Goal: Task Accomplishment & Management: Use online tool/utility

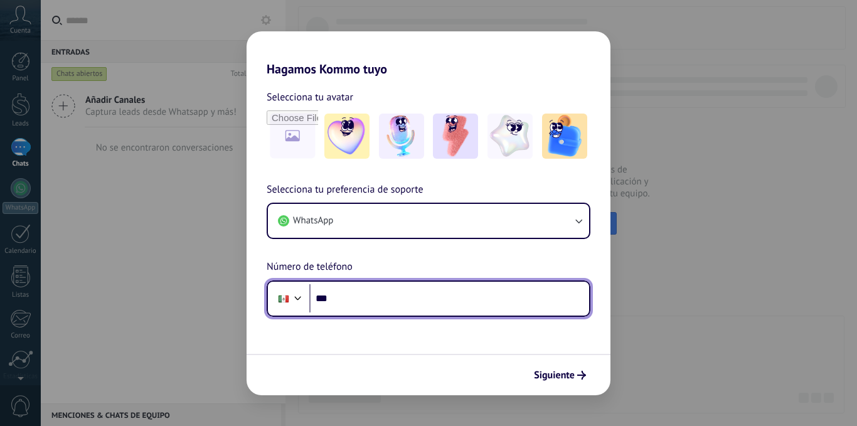
click at [452, 303] on input "***" at bounding box center [449, 298] width 280 height 29
paste input "**********"
type input "**********"
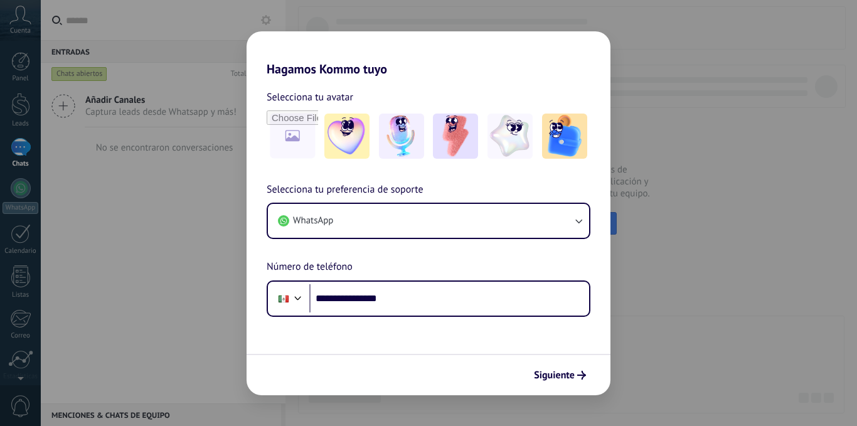
click at [558, 371] on span "Siguiente" at bounding box center [554, 375] width 41 height 9
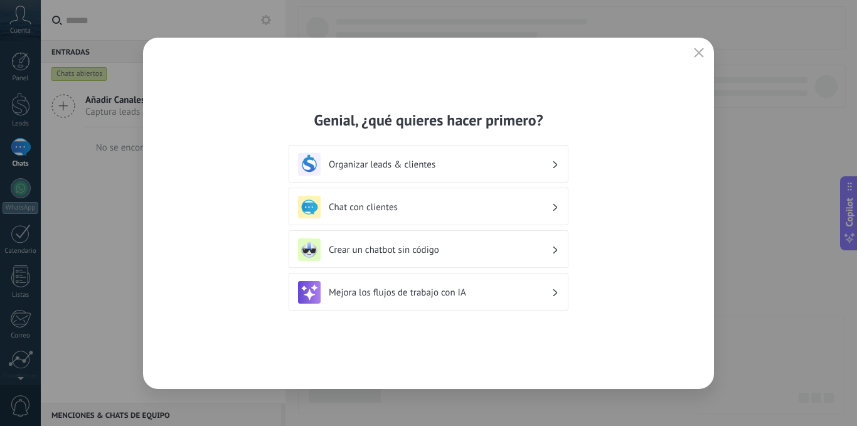
click at [413, 171] on div "Organizar leads & clientes" at bounding box center [428, 164] width 261 height 23
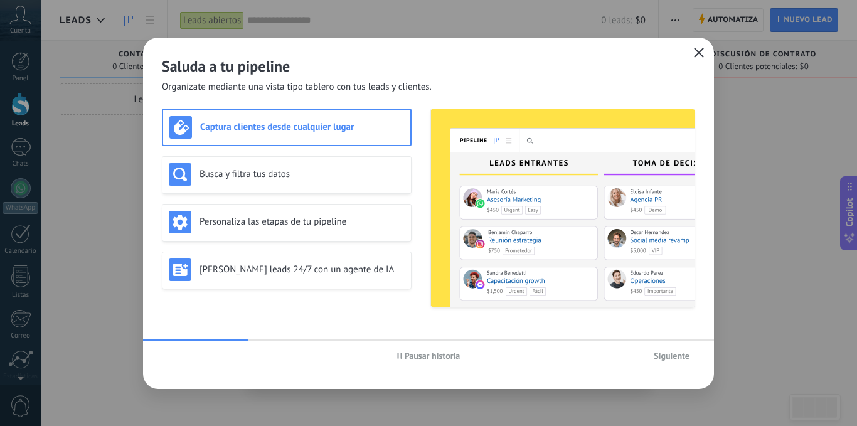
click at [698, 58] on span "button" at bounding box center [699, 53] width 10 height 11
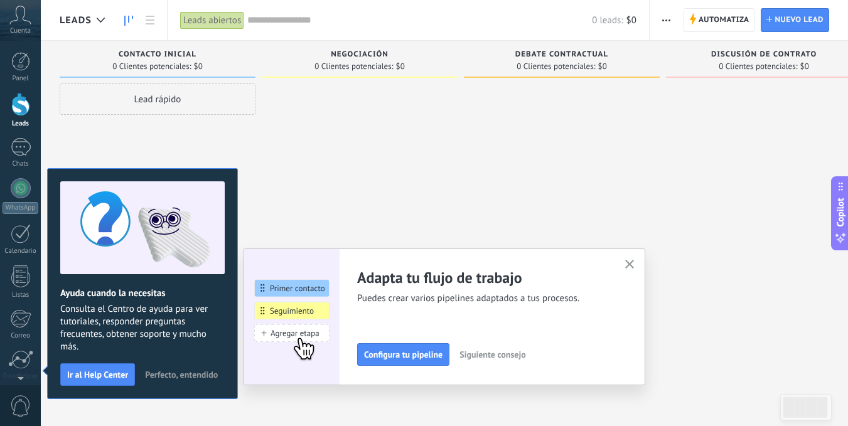
click at [203, 373] on span "Perfecto, entendido" at bounding box center [181, 374] width 73 height 9
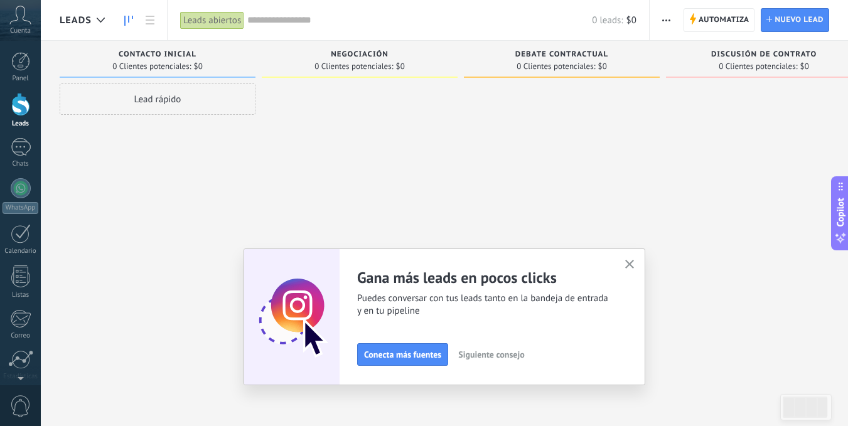
click at [637, 262] on button "button" at bounding box center [630, 265] width 16 height 17
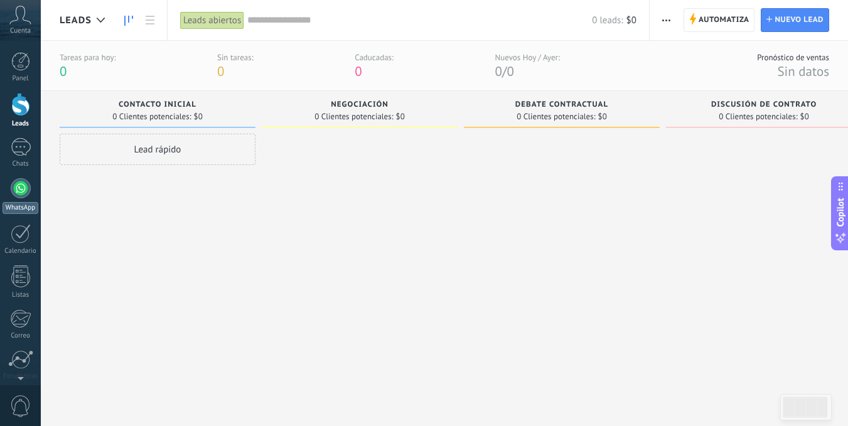
click at [20, 187] on div at bounding box center [21, 188] width 20 height 20
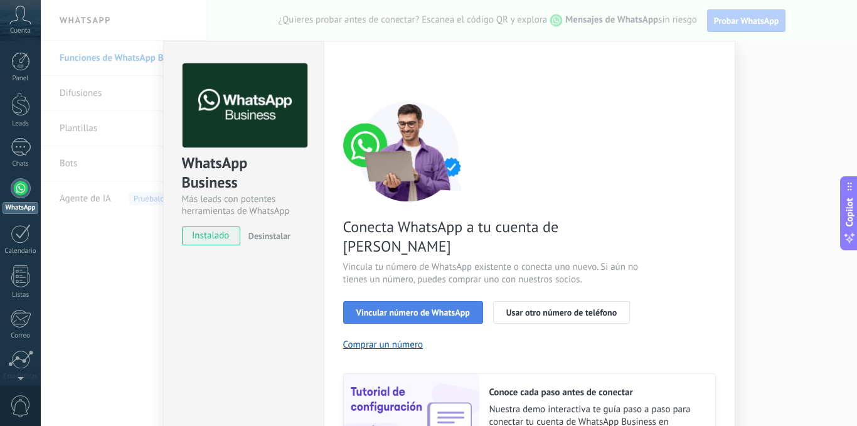
click at [415, 301] on button "Vincular número de WhatsApp" at bounding box center [413, 312] width 140 height 23
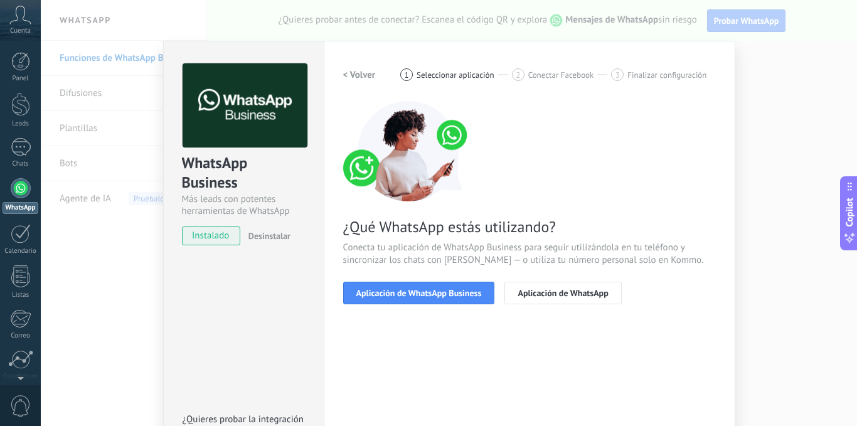
click at [415, 300] on button "Aplicación de WhatsApp Business" at bounding box center [419, 293] width 152 height 23
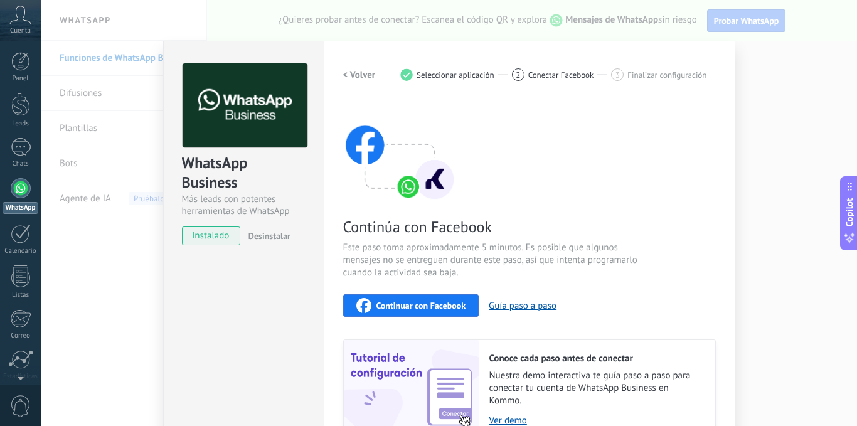
click at [762, 92] on div "WhatsApp Business Más leads con potentes herramientas de WhatsApp instalado Des…" at bounding box center [449, 213] width 816 height 426
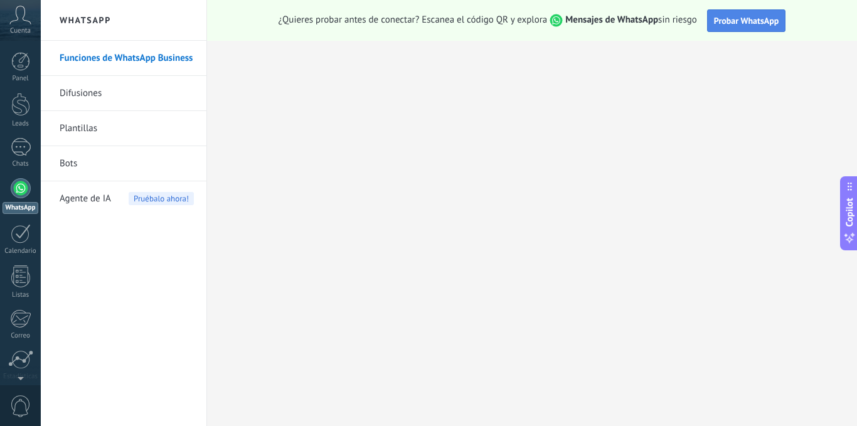
click at [757, 15] on span "Probar WhatsApp" at bounding box center [746, 20] width 65 height 11
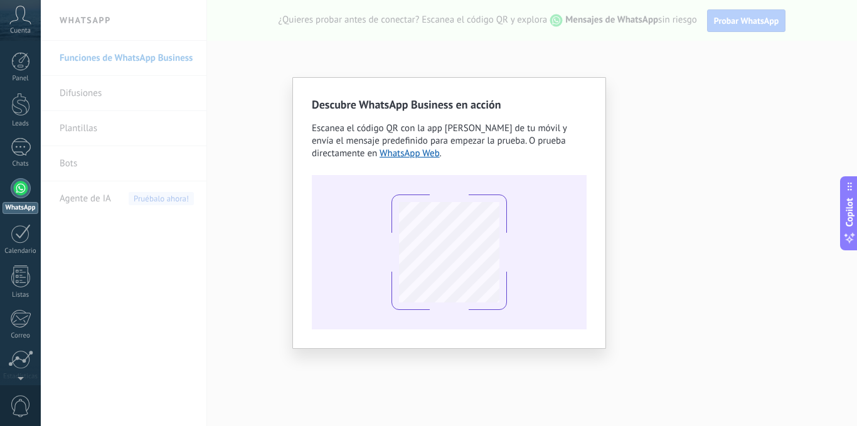
click at [731, 225] on div "Descubre WhatsApp Business en acción Escanea el código QR con la app [PERSON_NA…" at bounding box center [449, 213] width 816 height 426
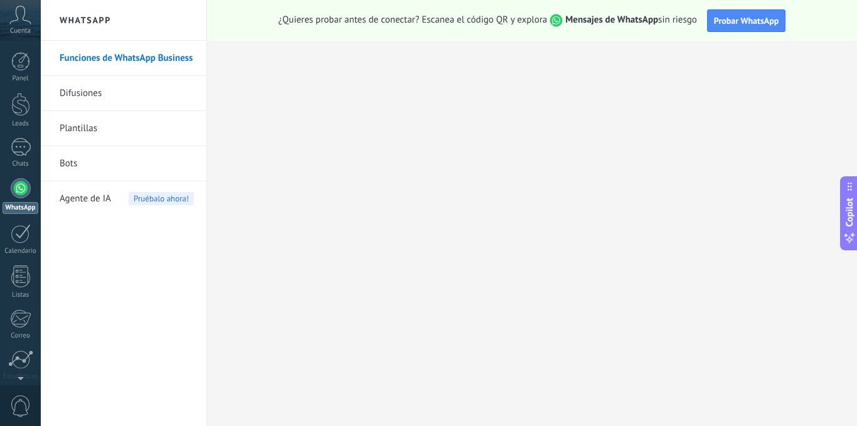
click at [14, 28] on span "Cuenta" at bounding box center [20, 31] width 21 height 8
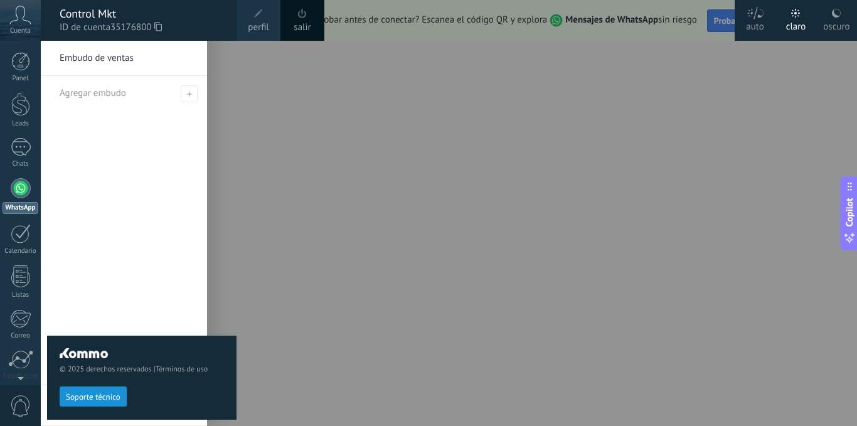
click at [413, 186] on div at bounding box center [469, 213] width 857 height 426
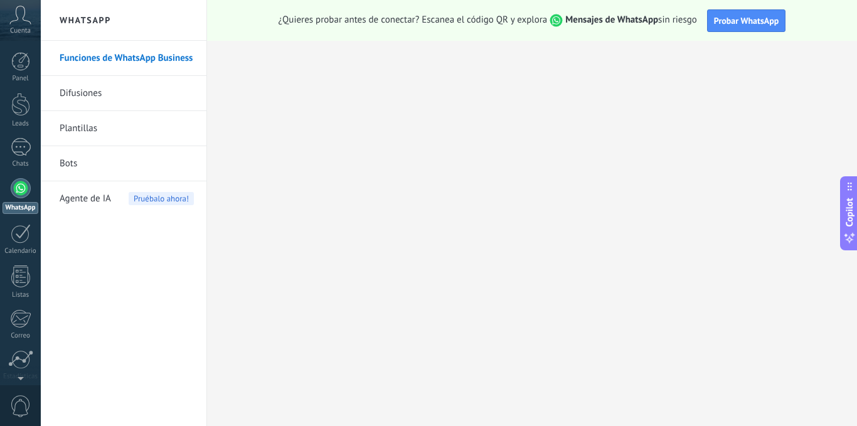
click at [26, 196] on div at bounding box center [21, 188] width 20 height 20
click at [82, 89] on link "Difusiones" at bounding box center [127, 93] width 134 height 35
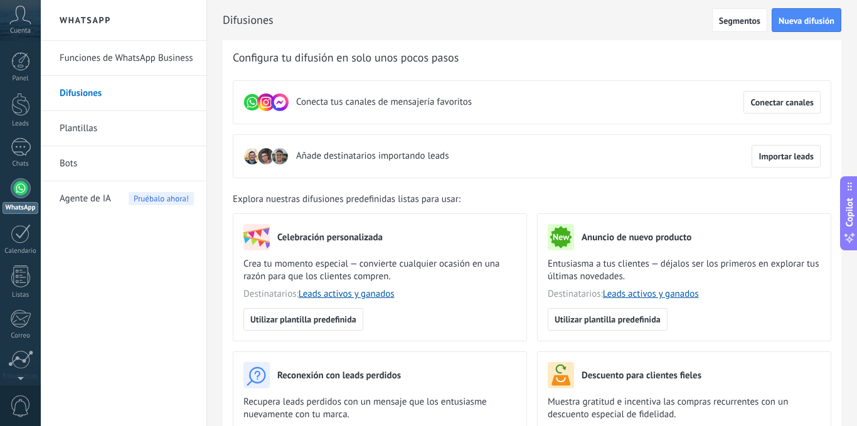
click at [23, 193] on div at bounding box center [21, 188] width 20 height 20
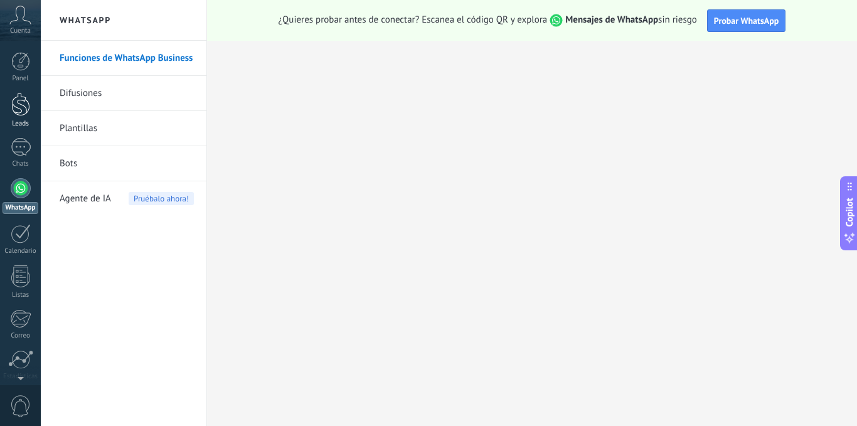
click at [21, 111] on div at bounding box center [20, 104] width 19 height 23
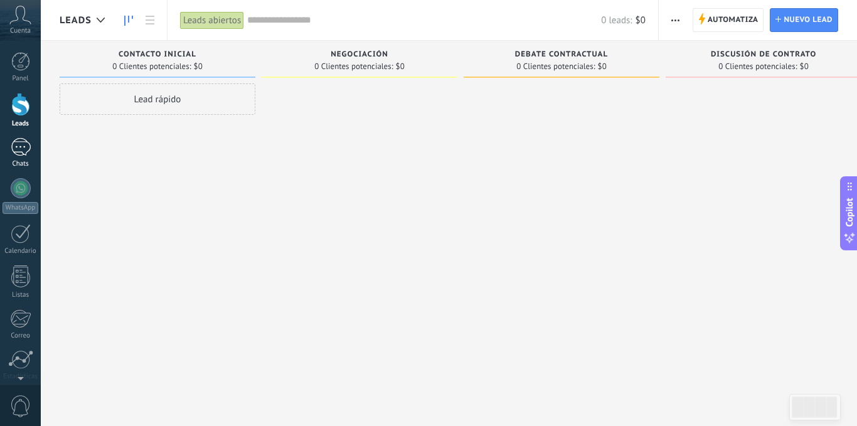
click at [18, 153] on div at bounding box center [21, 147] width 20 height 18
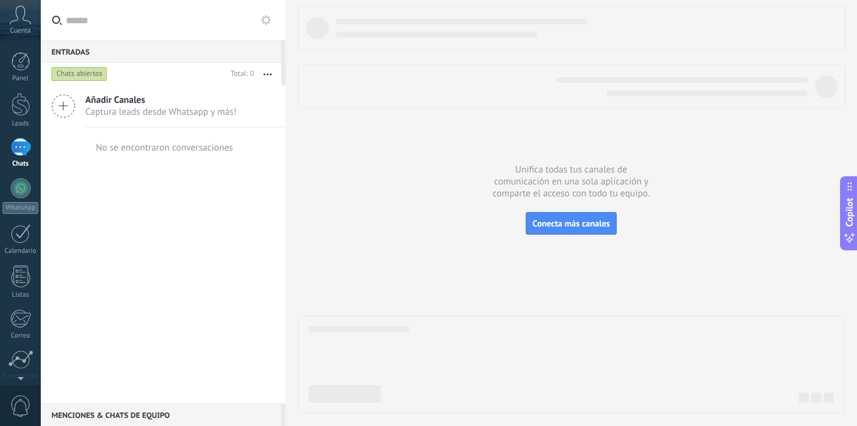
click at [122, 95] on span "Añadir Canales" at bounding box center [160, 100] width 151 height 12
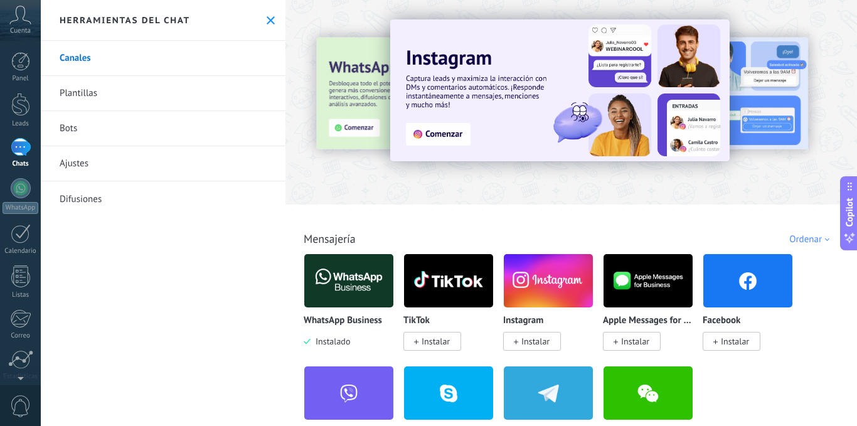
click at [359, 284] on img at bounding box center [348, 280] width 89 height 61
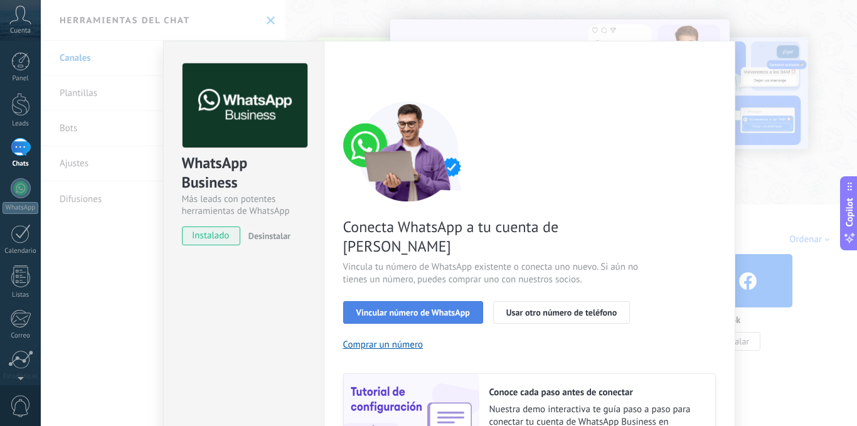
click at [435, 308] on span "Vincular número de WhatsApp" at bounding box center [413, 312] width 114 height 9
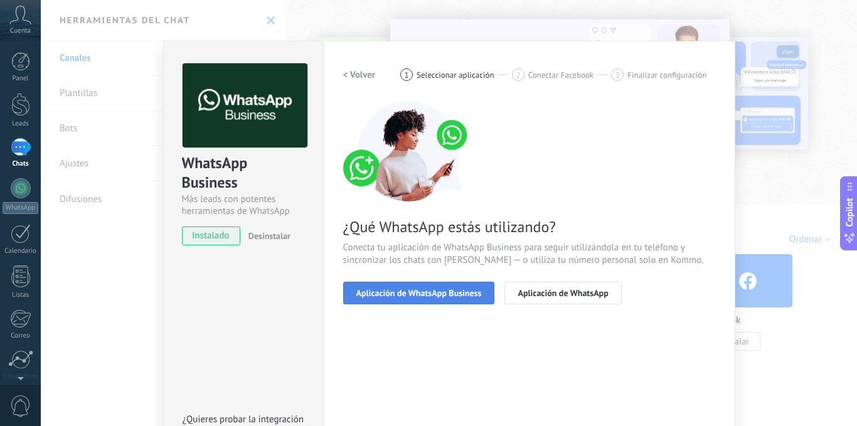
click at [470, 299] on button "Aplicación de WhatsApp Business" at bounding box center [419, 293] width 152 height 23
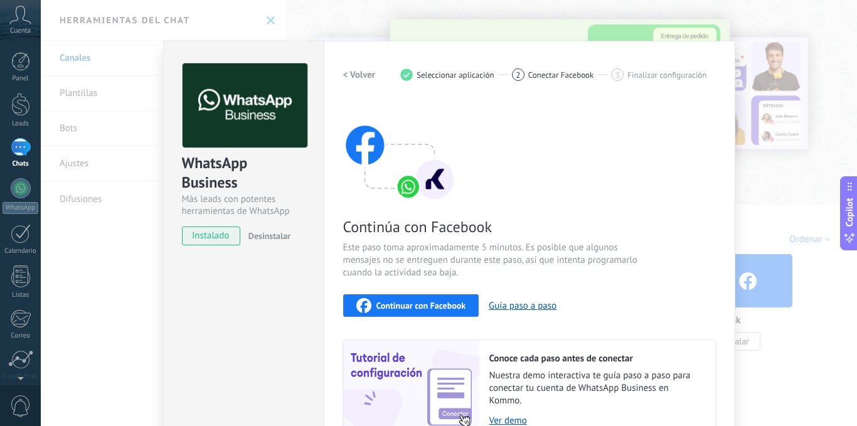
click at [358, 74] on h2 "< Volver" at bounding box center [359, 75] width 33 height 12
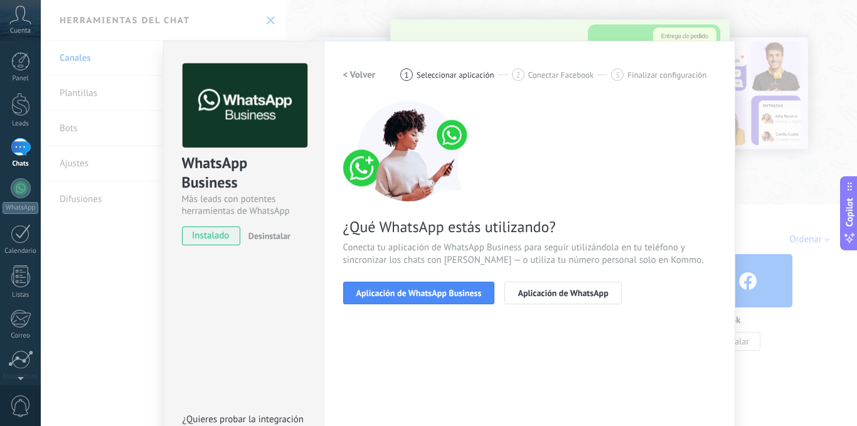
click at [259, 26] on div "WhatsApp Business Más leads con potentes herramientas de WhatsApp instalado Des…" at bounding box center [449, 213] width 816 height 426
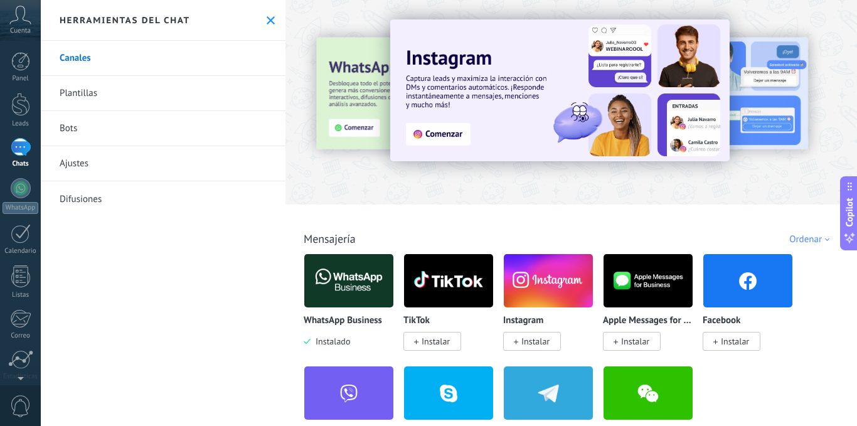
click at [328, 87] on div at bounding box center [264, 101] width 275 height 113
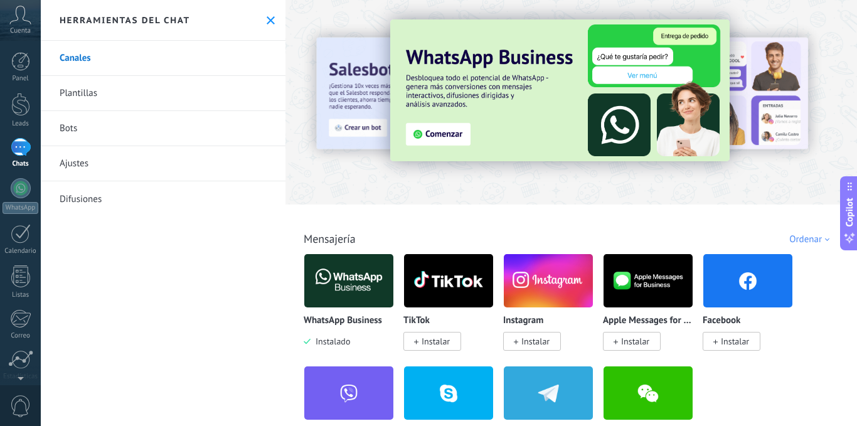
click at [458, 132] on img at bounding box center [559, 90] width 339 height 142
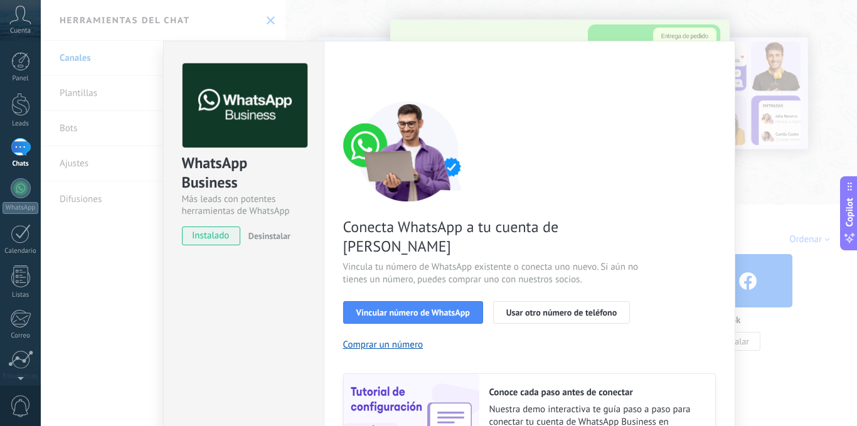
scroll to position [125, 0]
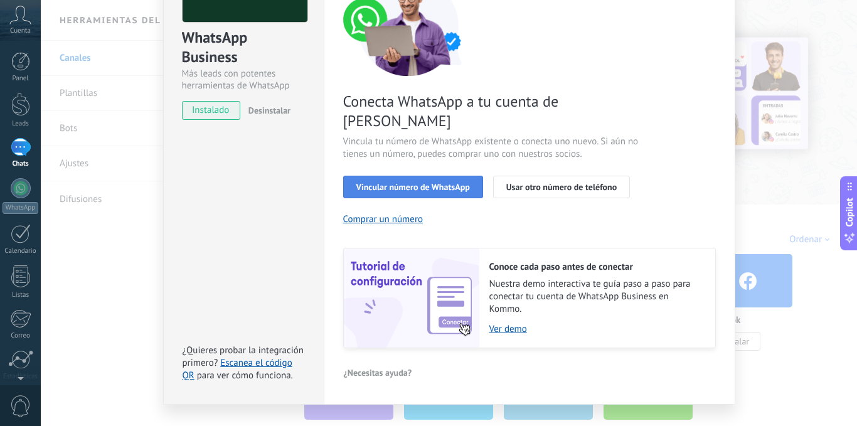
click at [438, 176] on button "Vincular número de WhatsApp" at bounding box center [413, 187] width 140 height 23
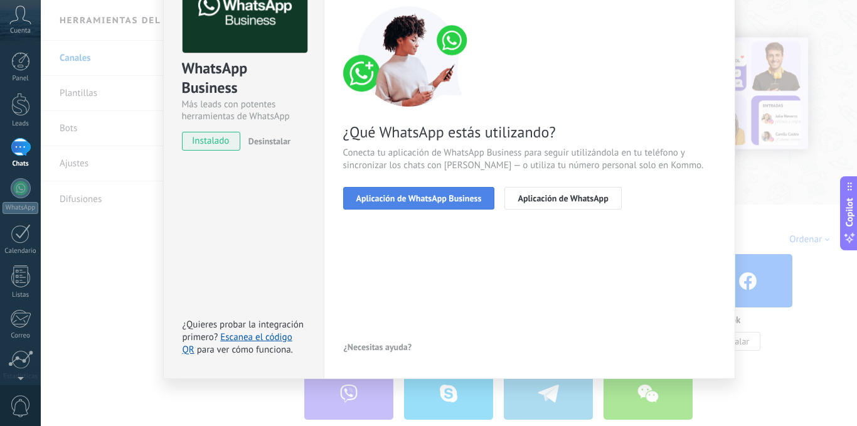
click at [427, 201] on span "Aplicación de WhatsApp Business" at bounding box center [418, 198] width 125 height 9
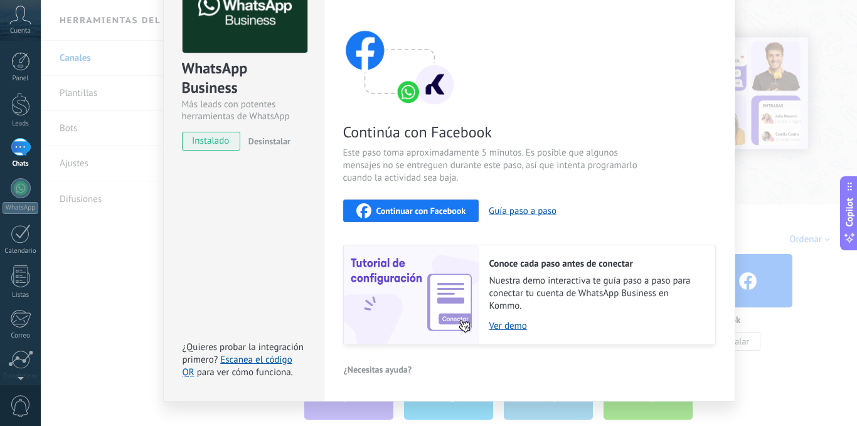
scroll to position [0, 0]
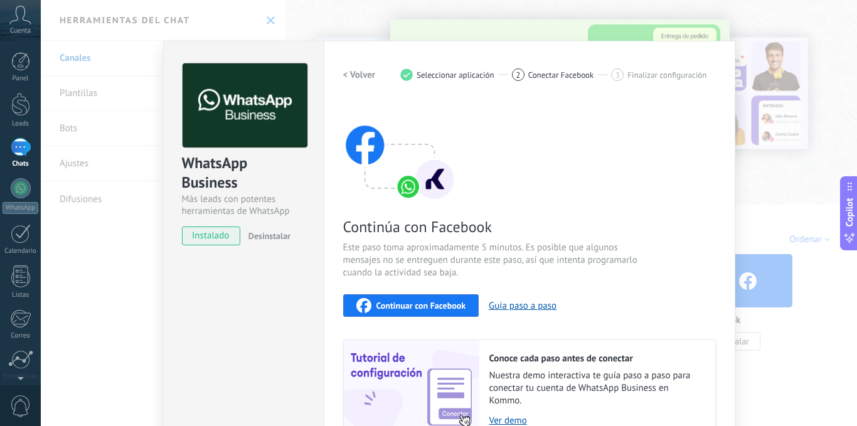
click at [786, 80] on div "WhatsApp Business Más leads con potentes herramientas de WhatsApp instalado Des…" at bounding box center [449, 213] width 816 height 426
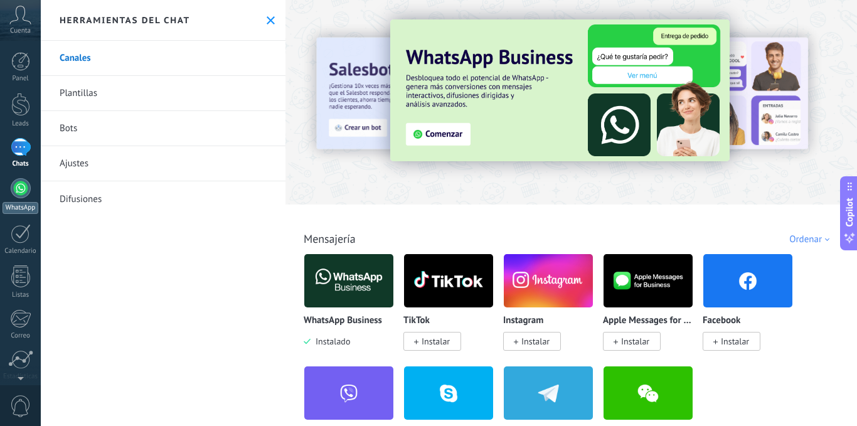
click at [35, 196] on link "WhatsApp" at bounding box center [20, 196] width 41 height 36
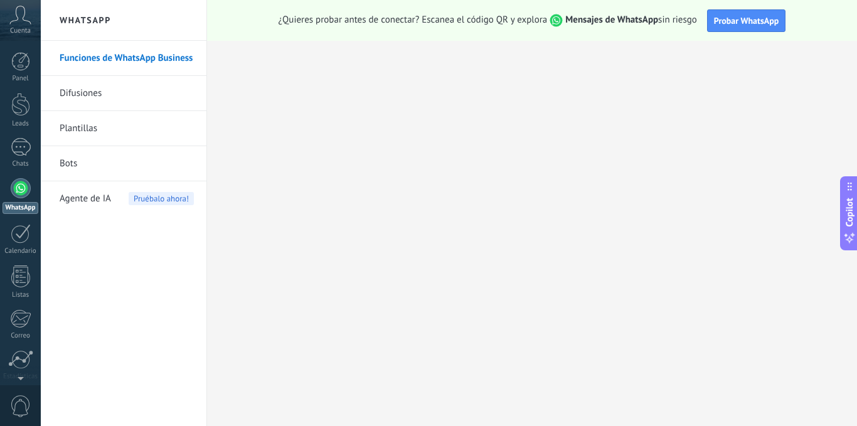
click at [95, 102] on link "Difusiones" at bounding box center [127, 93] width 134 height 35
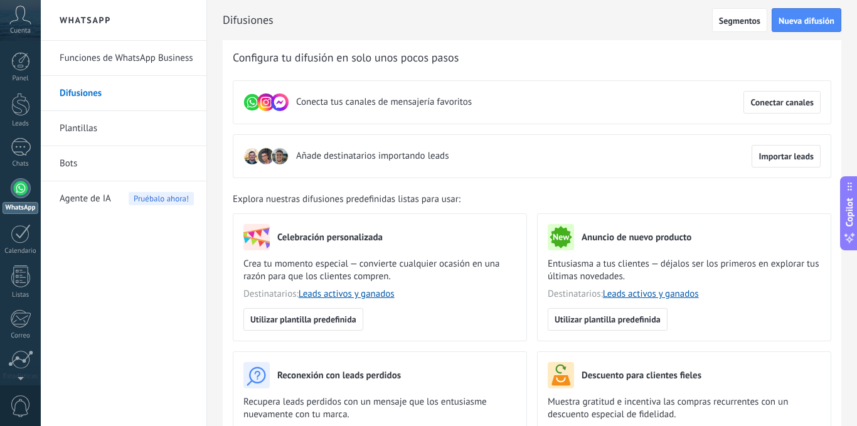
click at [89, 127] on link "Plantillas" at bounding box center [127, 128] width 134 height 35
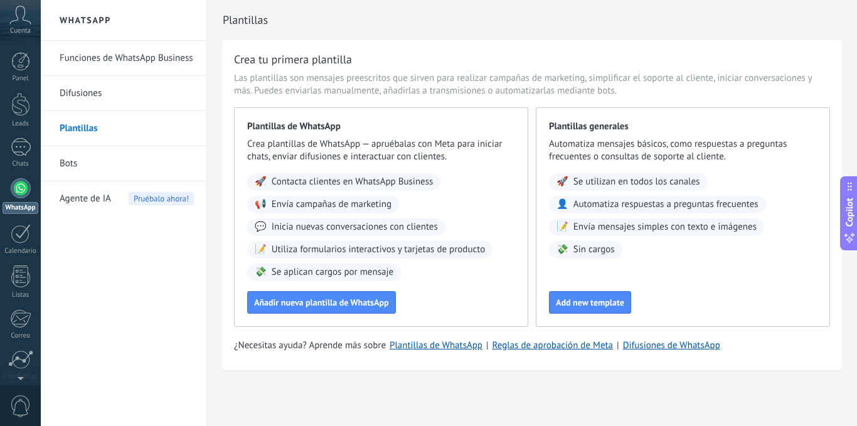
click at [103, 67] on link "Funciones de WhatsApp Business" at bounding box center [127, 58] width 134 height 35
